Goal: Navigation & Orientation: Find specific page/section

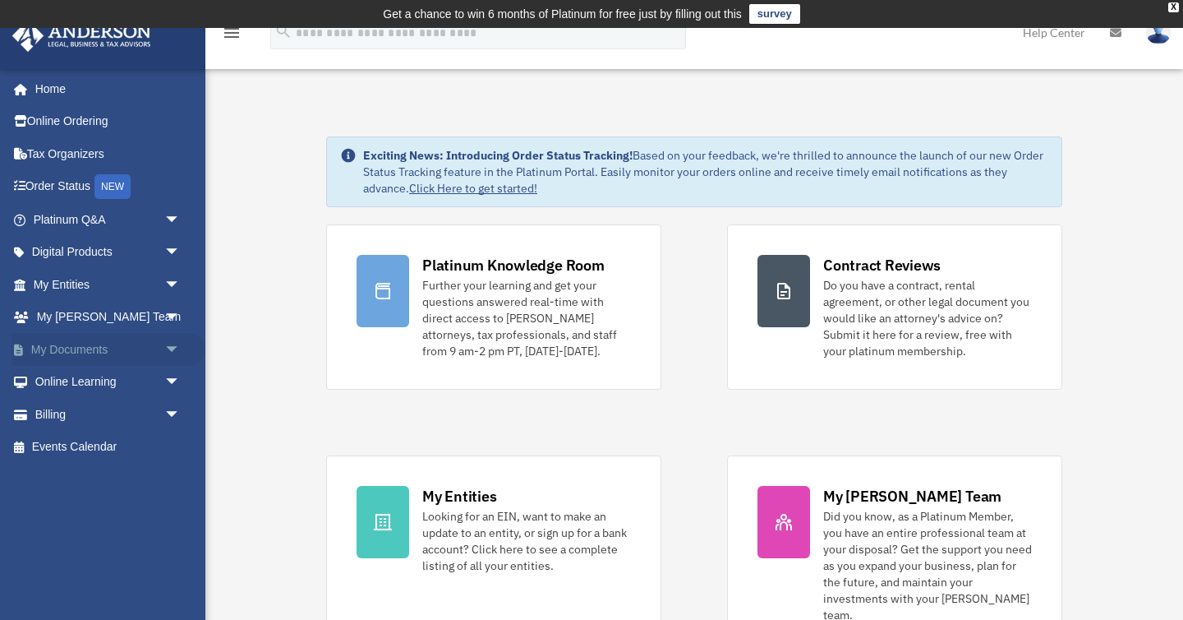
click at [178, 355] on span "arrow_drop_down" at bounding box center [180, 350] width 33 height 34
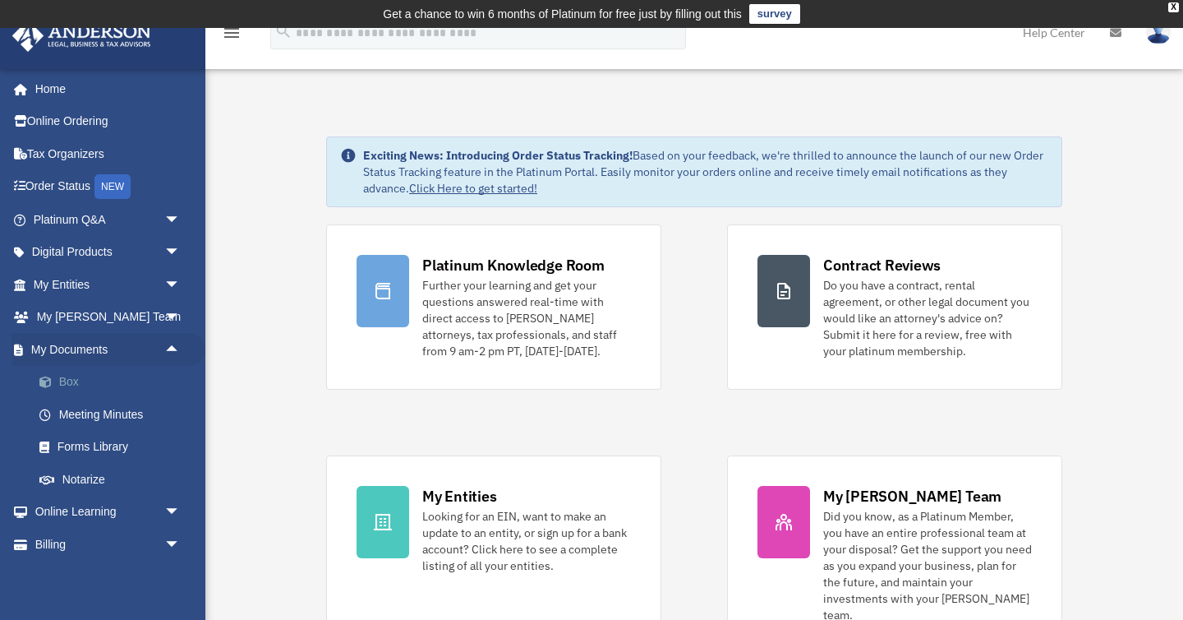
click at [85, 374] on link "Box" at bounding box center [114, 382] width 182 height 33
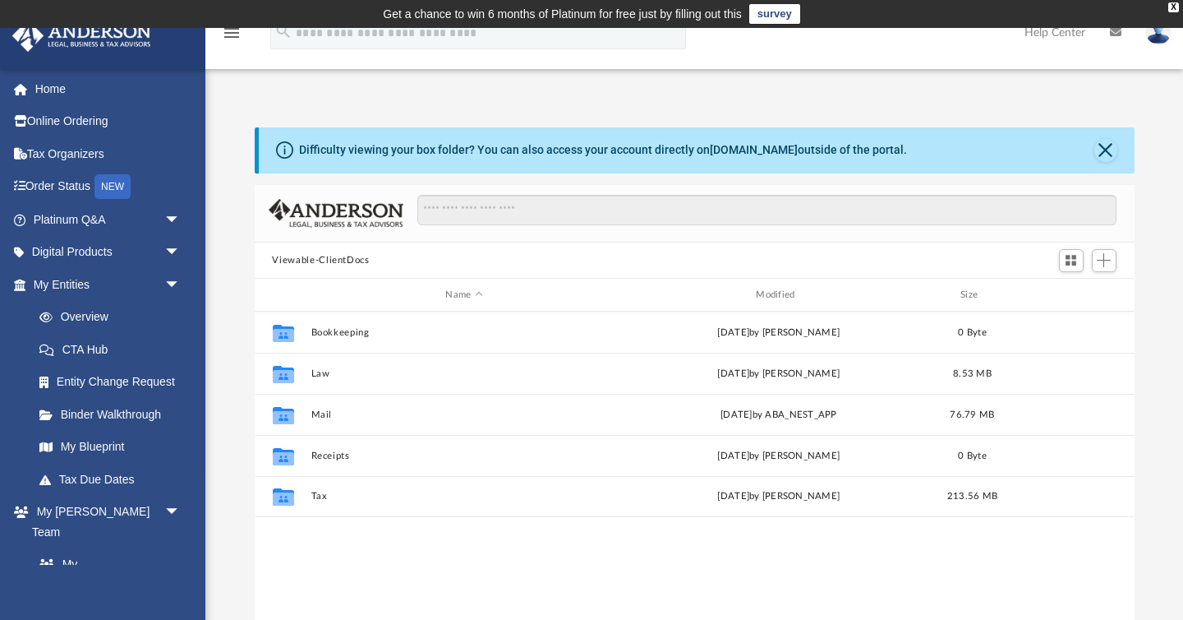
scroll to position [373, 880]
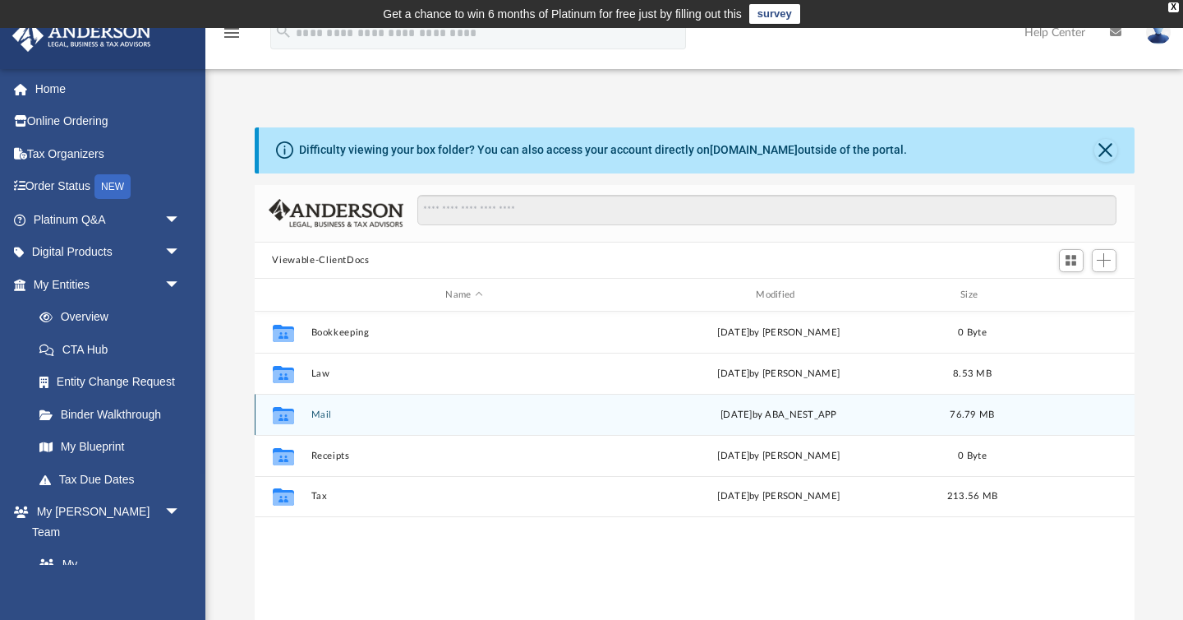
click at [305, 419] on div "Collaborated Folder Mail [DATE] by ABA_NEST_APP 76.79 MB" at bounding box center [695, 414] width 880 height 41
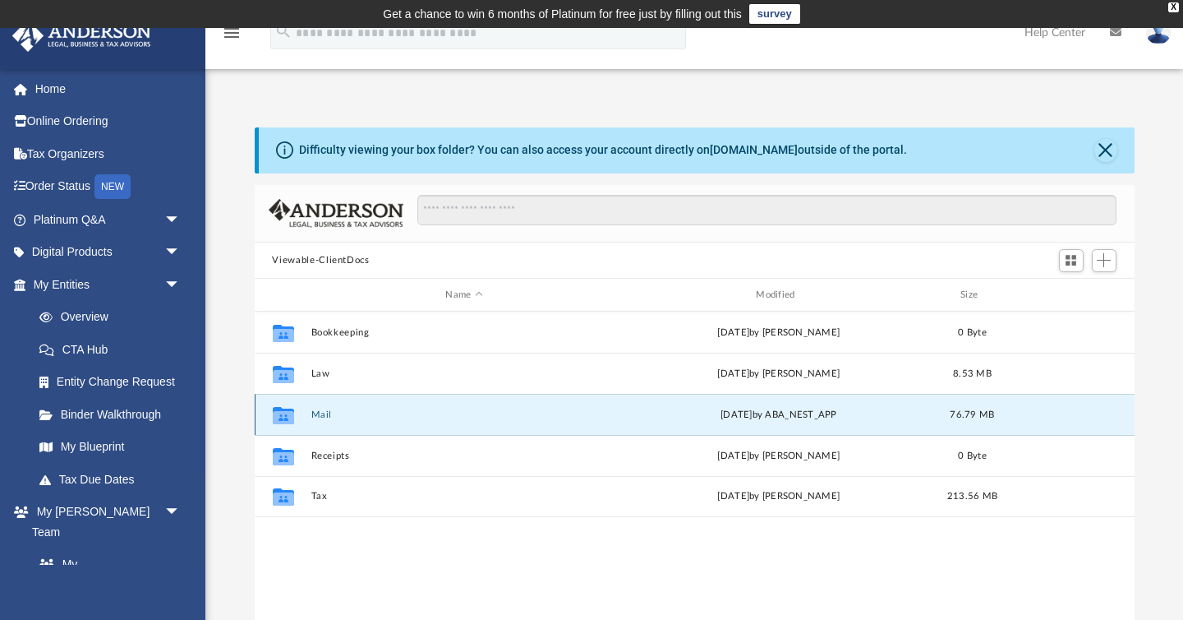
click at [321, 415] on button "Mail" at bounding box center [464, 414] width 307 height 11
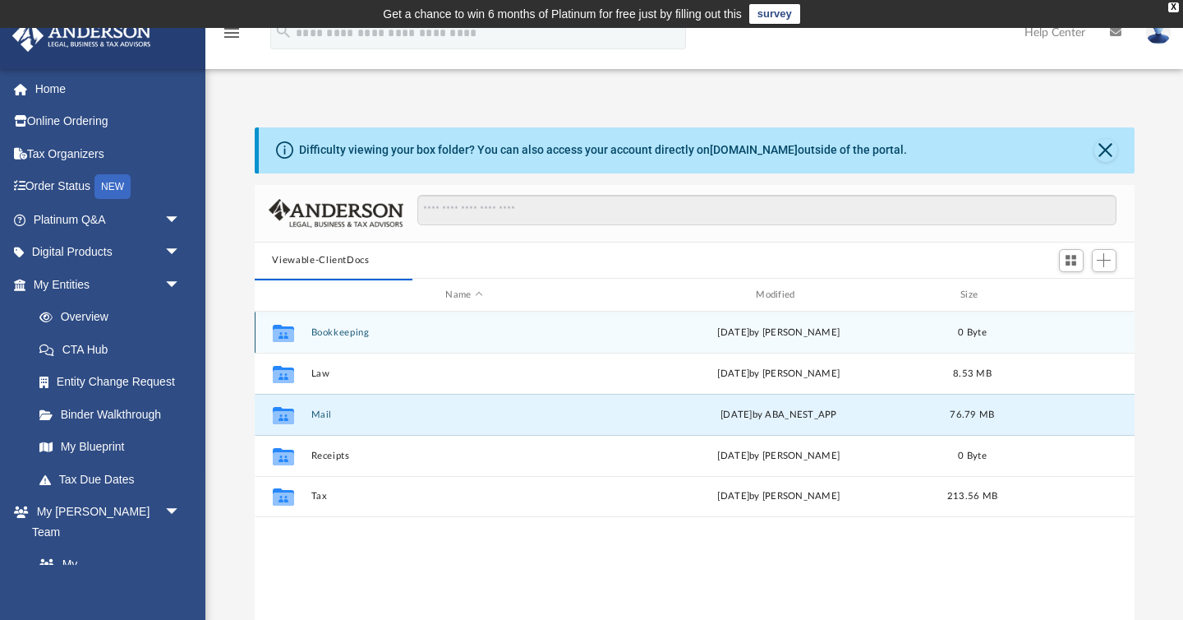
scroll to position [1, 1]
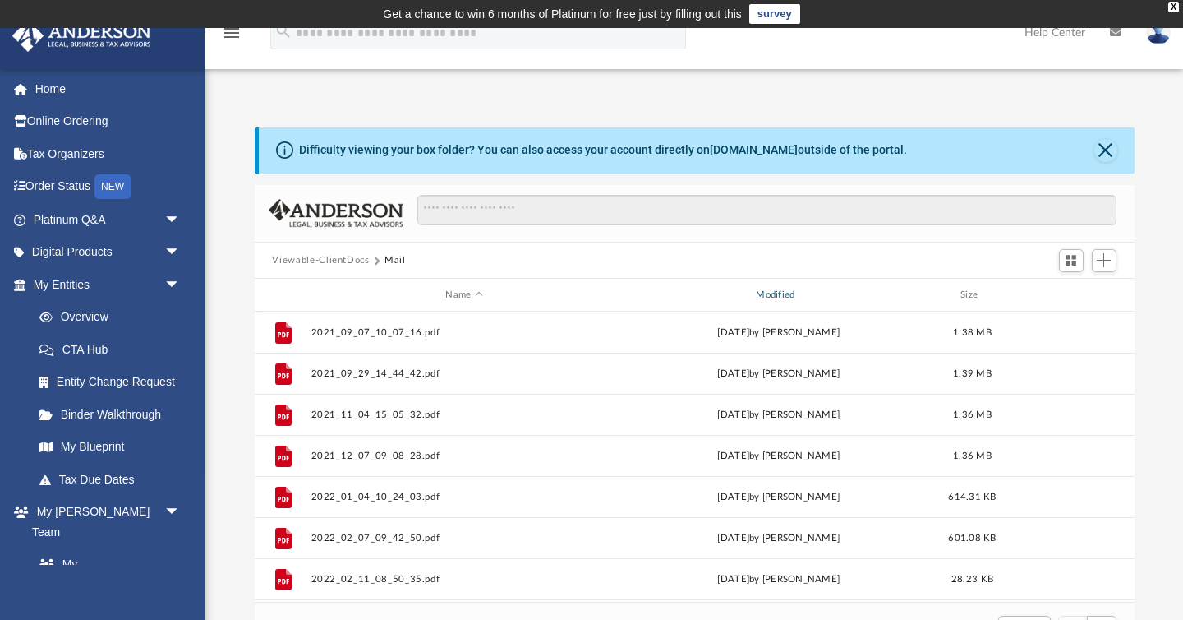
click at [773, 300] on div "Modified" at bounding box center [778, 295] width 307 height 15
click at [245, 348] on div "Difficulty viewing your box folder? You can also access your account directly o…" at bounding box center [694, 389] width 978 height 525
click at [776, 300] on div "Modified" at bounding box center [778, 295] width 307 height 15
click at [232, 348] on div "Difficulty viewing your box folder? You can also access your account directly o…" at bounding box center [694, 389] width 978 height 525
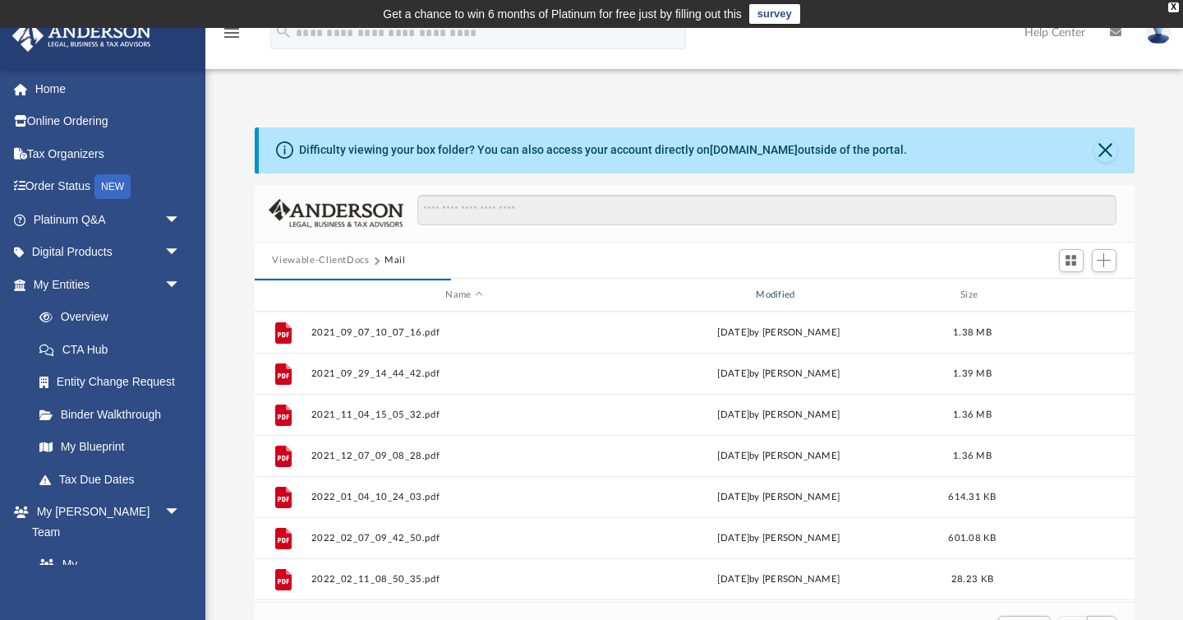
click at [761, 293] on div "Modified" at bounding box center [778, 295] width 307 height 15
click at [232, 368] on div "Difficulty viewing your box folder? You can also access your account directly o…" at bounding box center [694, 389] width 978 height 525
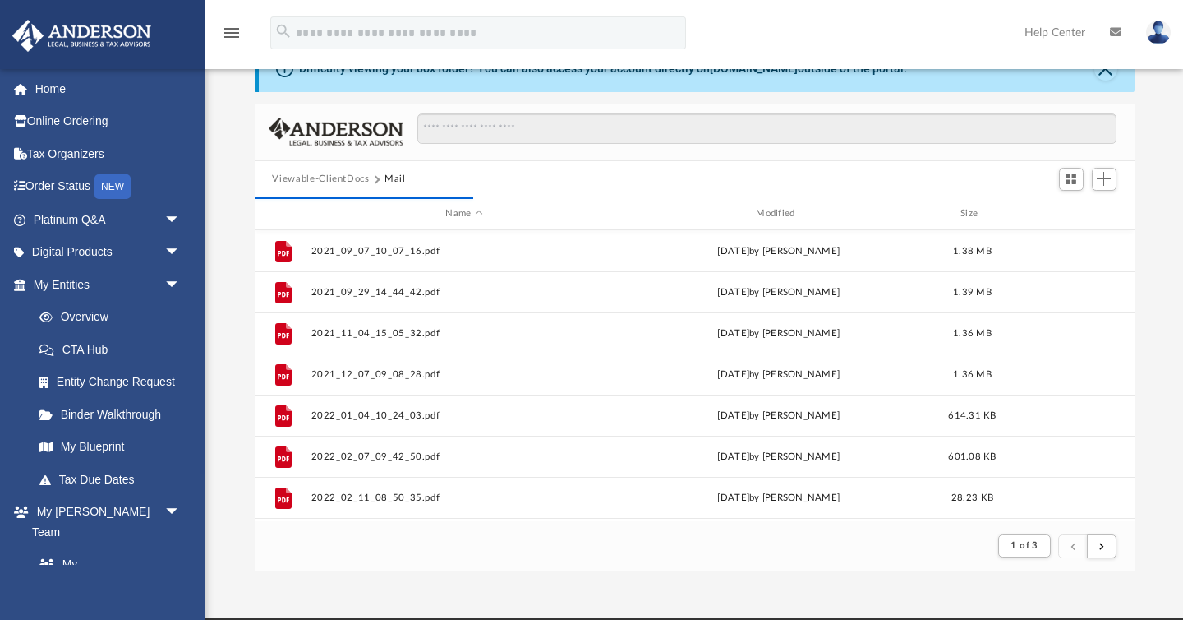
scroll to position [0, 0]
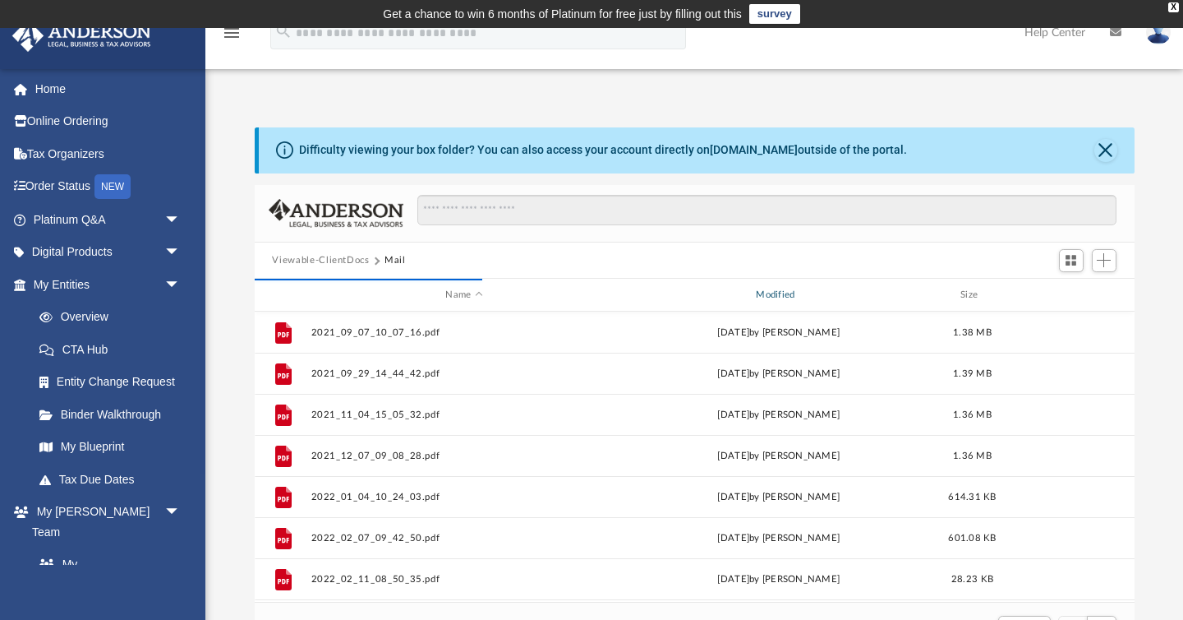
click at [799, 288] on div "Modified" at bounding box center [778, 295] width 307 height 15
click at [236, 284] on div "Difficulty viewing your box folder? You can also access your account directly o…" at bounding box center [694, 389] width 978 height 525
click at [765, 300] on div "Modified" at bounding box center [778, 295] width 307 height 15
click at [242, 367] on div "Difficulty viewing your box folder? You can also access your account directly o…" at bounding box center [694, 389] width 978 height 525
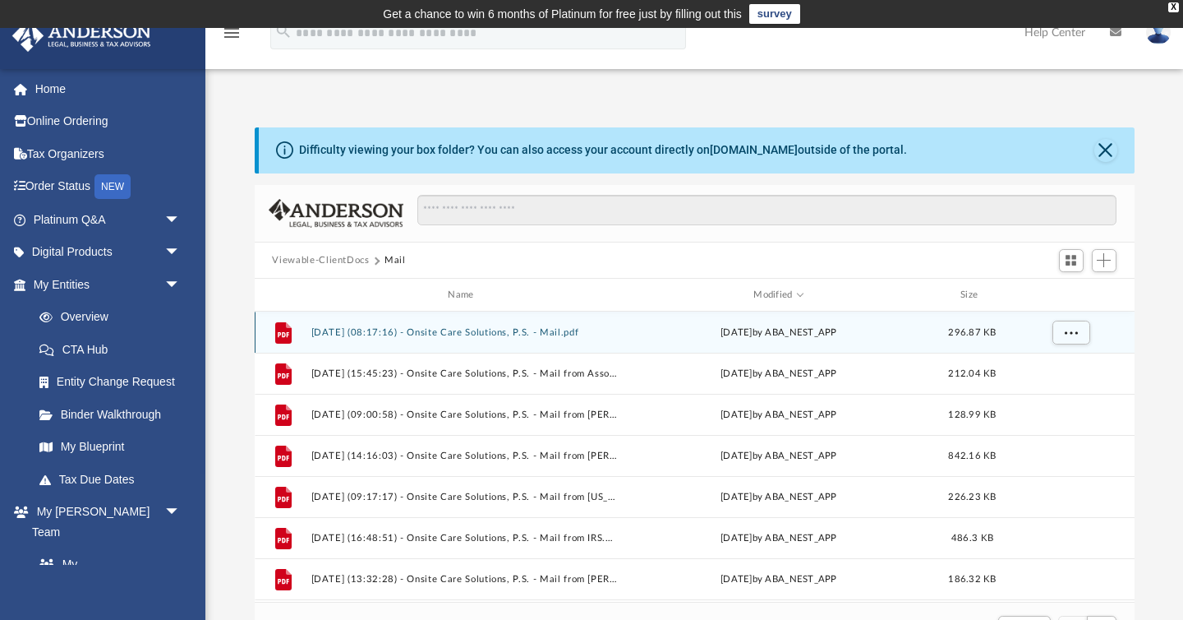
click at [547, 334] on button "[DATE] (08:17:16) - Onsite Care Solutions, P.S. - Mail.pdf" at bounding box center [464, 332] width 307 height 11
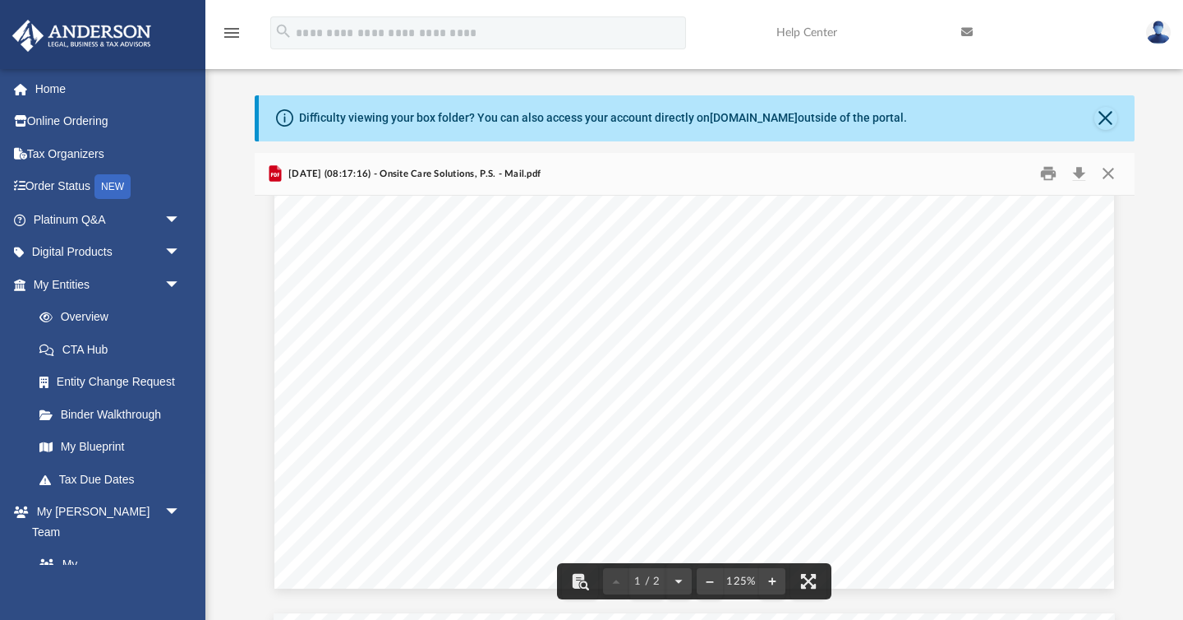
scroll to position [283, 0]
click at [1119, 407] on button "Preview" at bounding box center [1117, 408] width 36 height 46
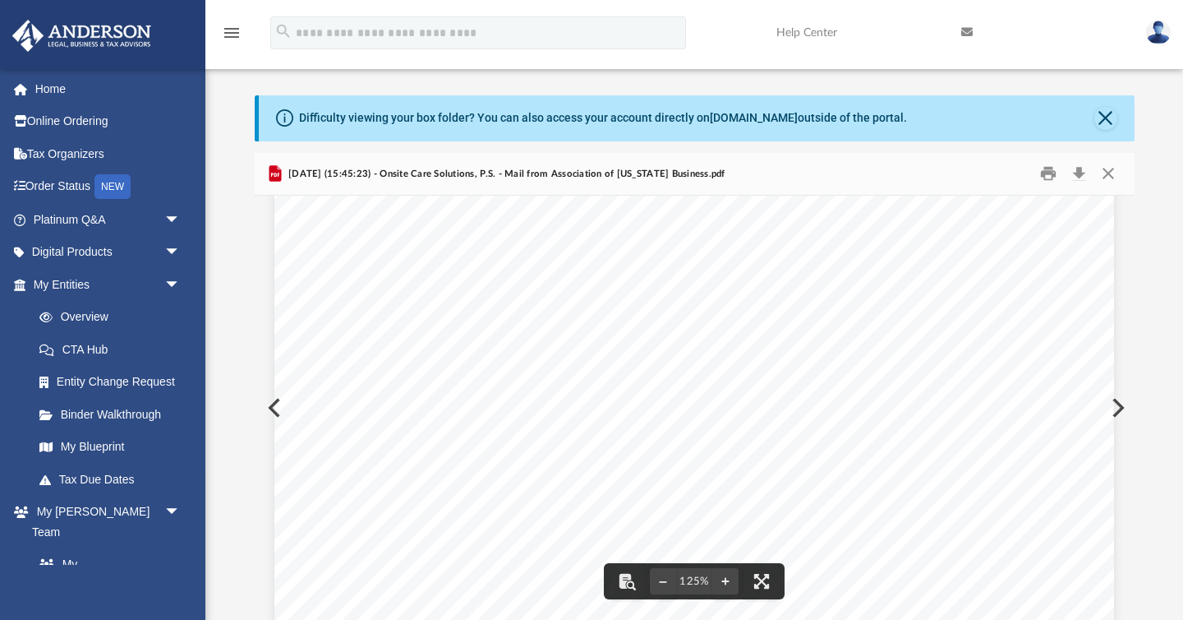
scroll to position [120, 0]
click at [1111, 407] on div "Page 1" at bounding box center [693, 629] width 839 height 1083
click at [1119, 406] on button "Preview" at bounding box center [1117, 408] width 36 height 46
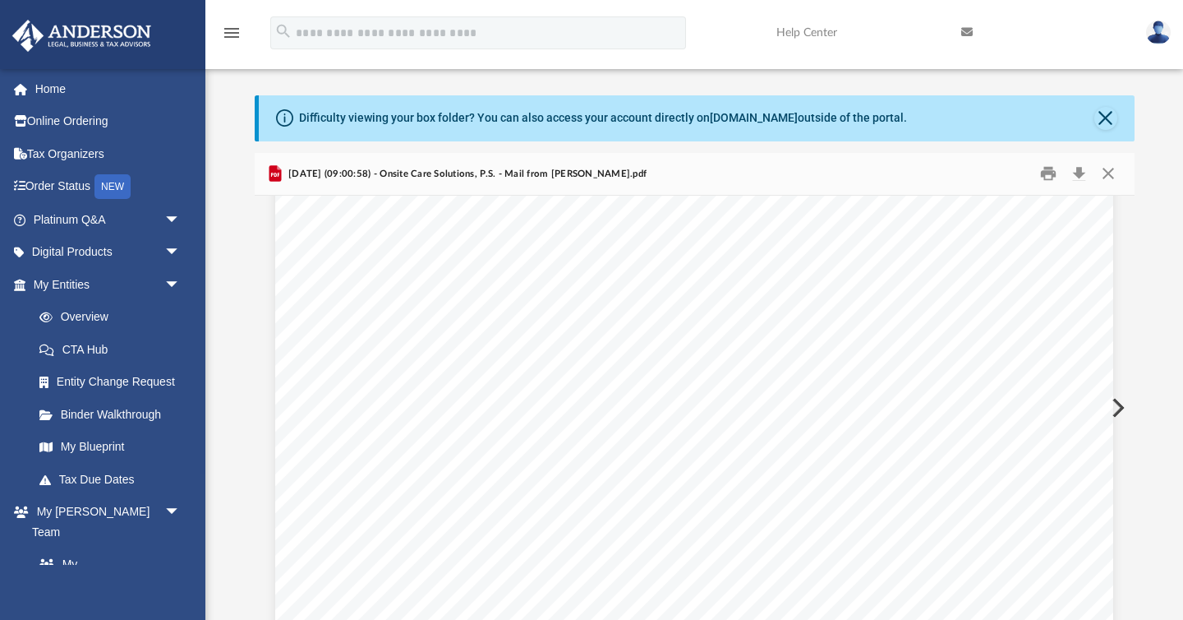
click at [1118, 404] on button "Preview" at bounding box center [1117, 408] width 36 height 46
click at [80, 127] on link "Online Ordering" at bounding box center [109, 121] width 194 height 33
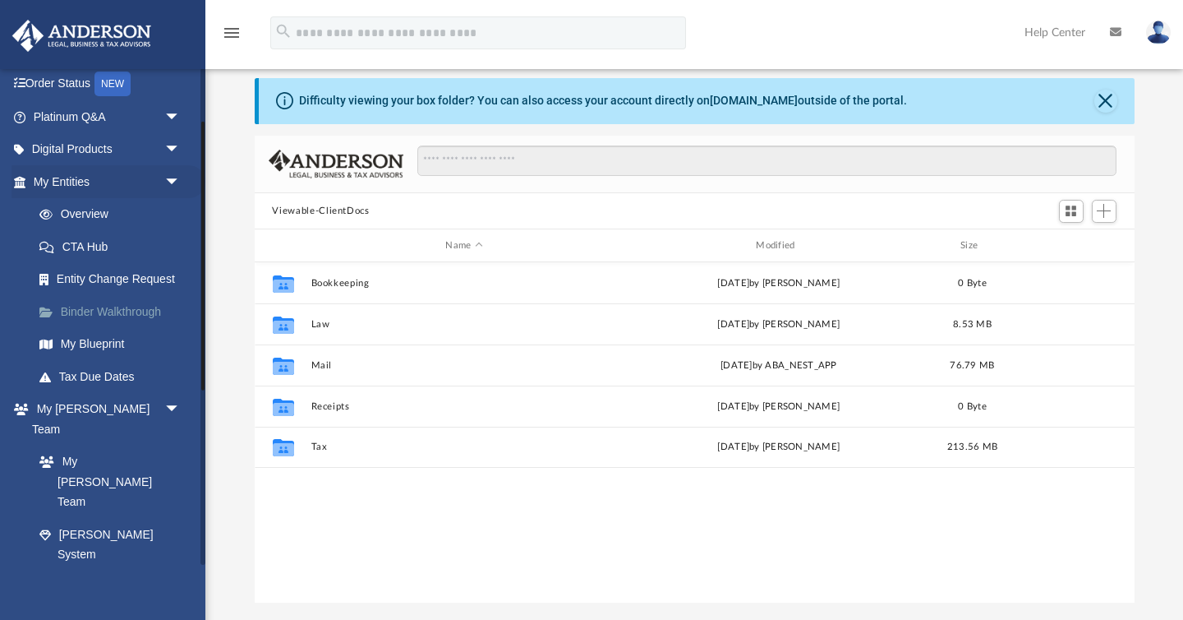
scroll to position [99, 0]
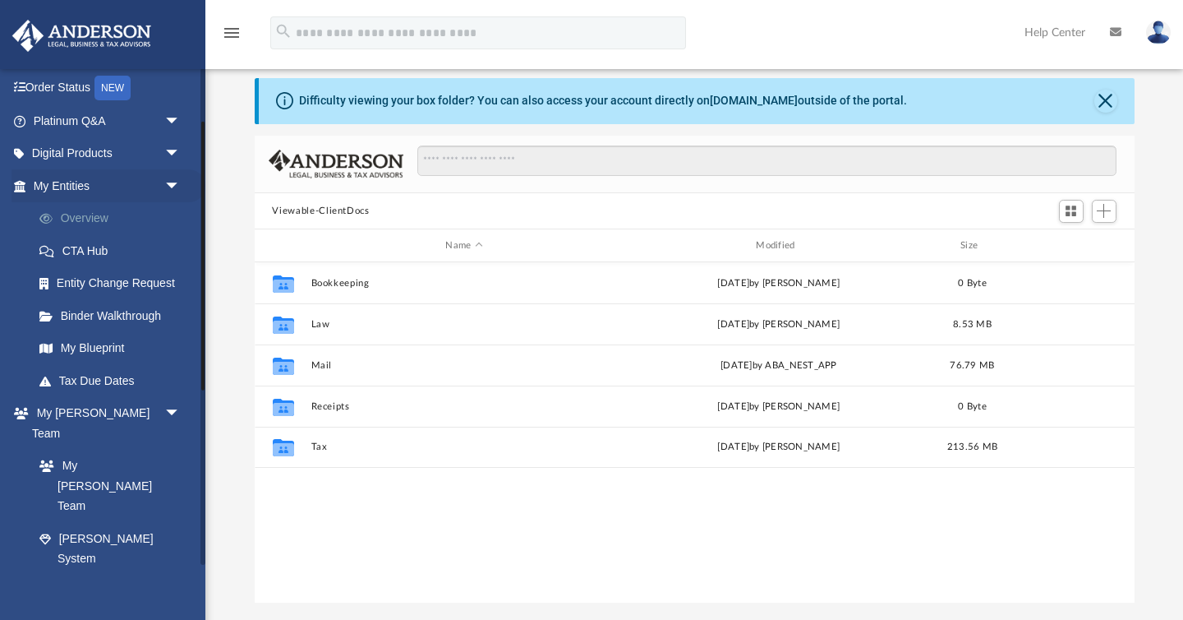
click at [86, 222] on link "Overview" at bounding box center [114, 218] width 182 height 33
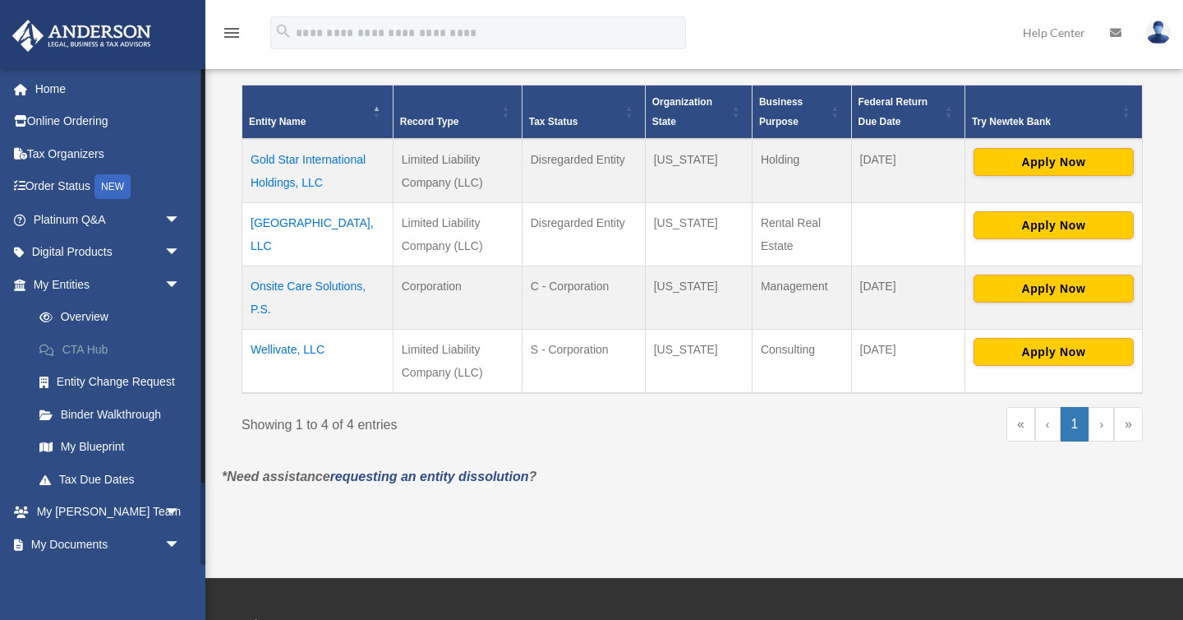
scroll to position [399, 0]
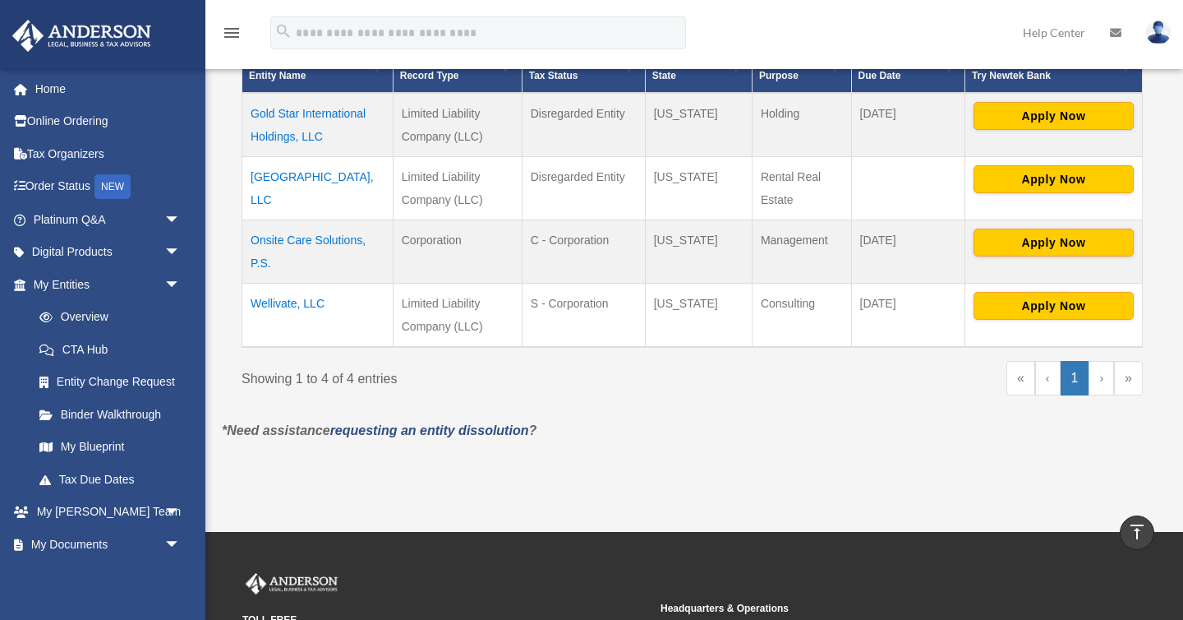
click at [273, 298] on td "Wellivate, LLC" at bounding box center [317, 315] width 151 height 64
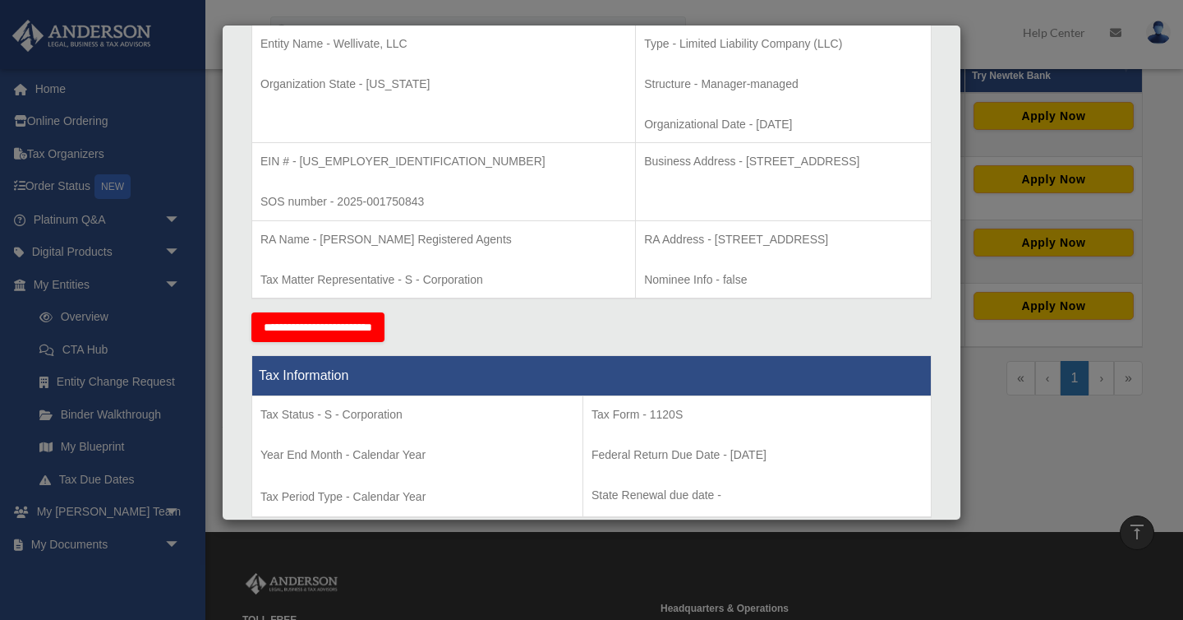
scroll to position [383, 0]
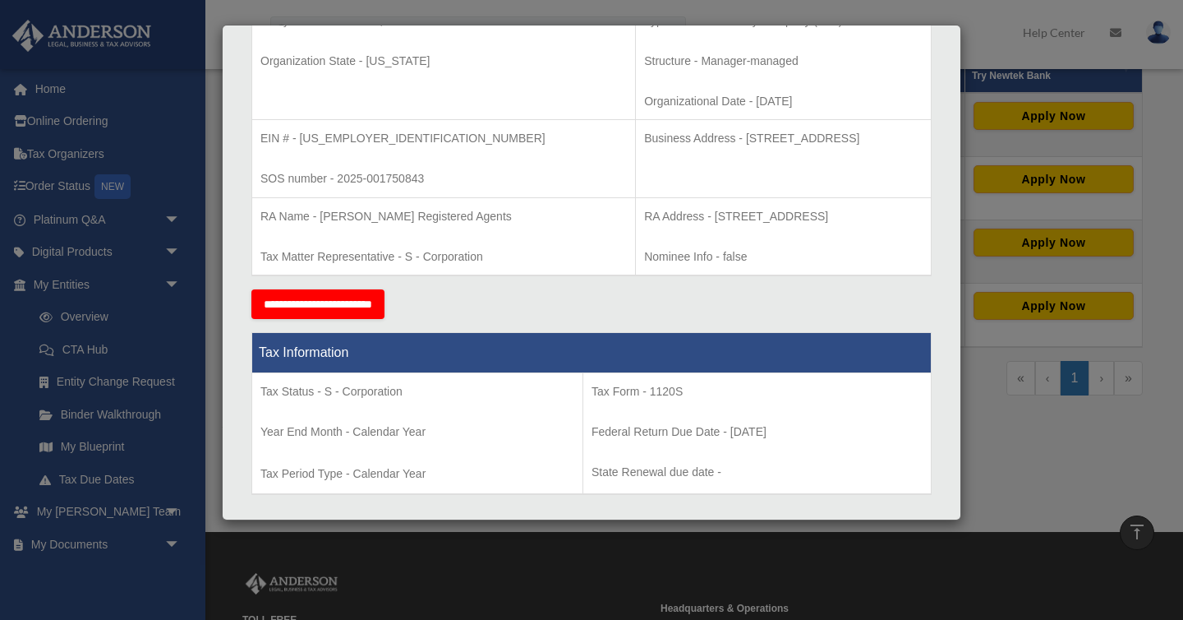
click at [999, 439] on div "Details × Articles Sent Organizational Date" at bounding box center [591, 310] width 1183 height 620
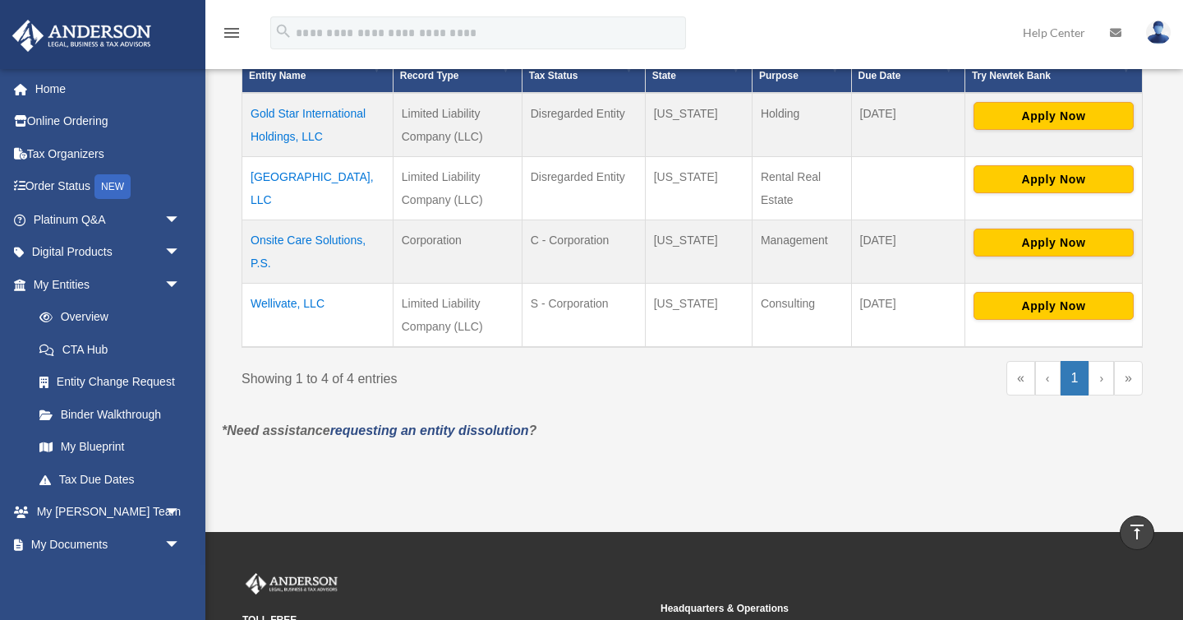
click at [1158, 32] on img at bounding box center [1158, 33] width 25 height 24
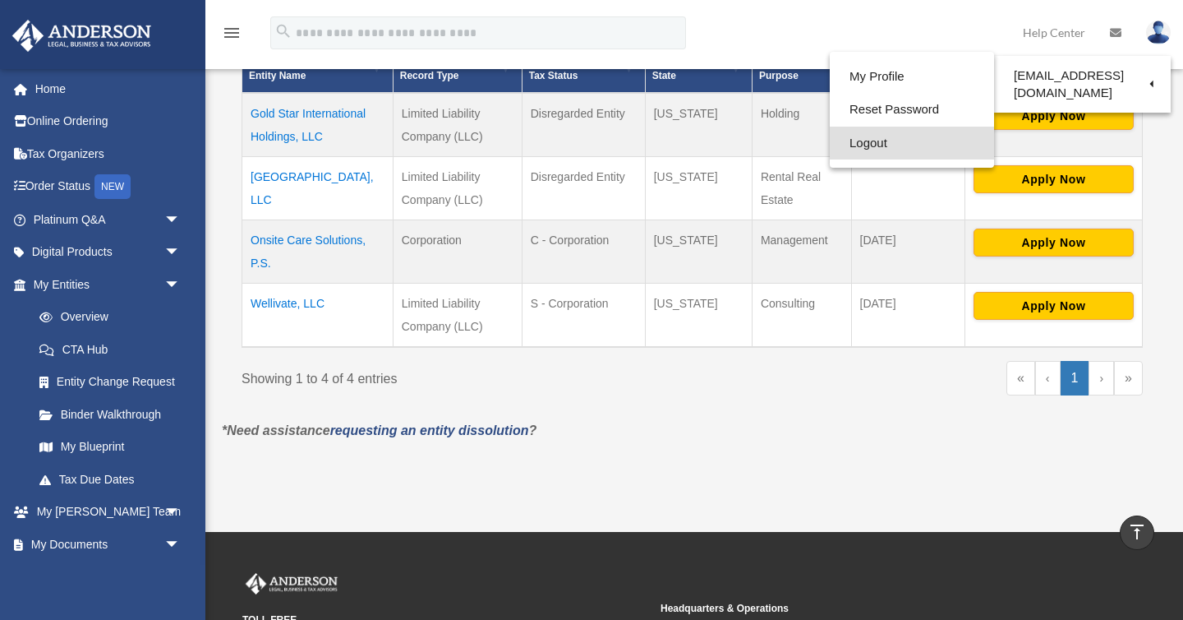
click at [888, 136] on link "Logout" at bounding box center [912, 144] width 164 height 34
